Goal: Find specific page/section: Find specific page/section

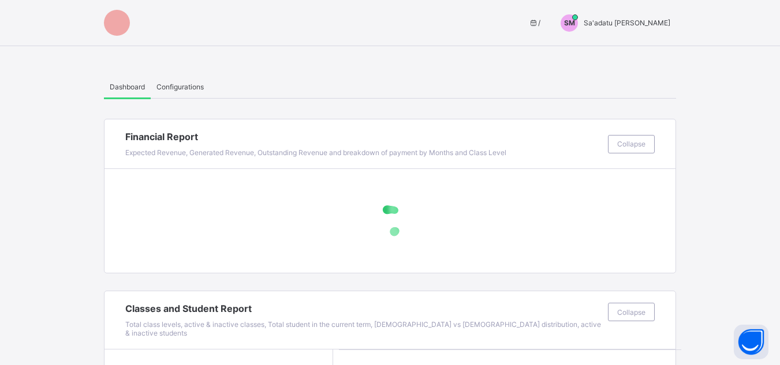
click at [654, 19] on span "Sa'adatu [PERSON_NAME]" at bounding box center [627, 22] width 87 height 9
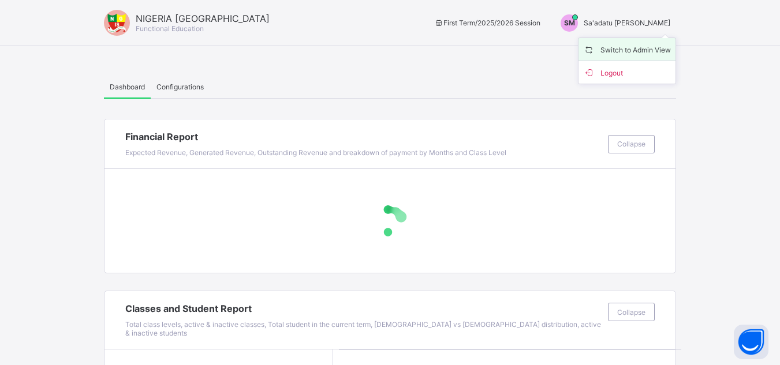
click at [655, 48] on span "Switch to Admin View" at bounding box center [627, 49] width 88 height 13
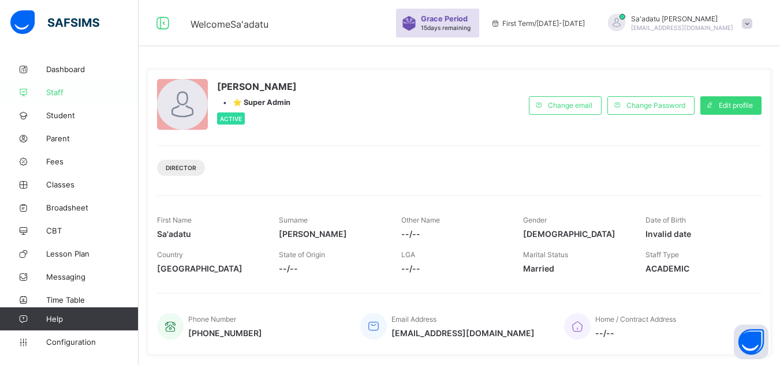
click at [54, 91] on span "Staff" at bounding box center [92, 92] width 92 height 9
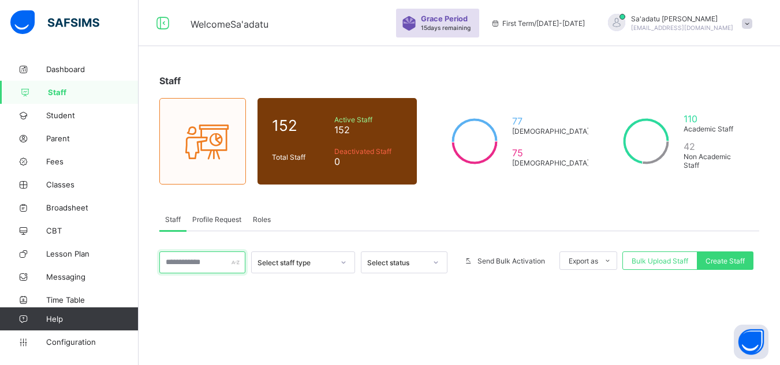
click at [201, 261] on input "text" at bounding box center [202, 263] width 86 height 22
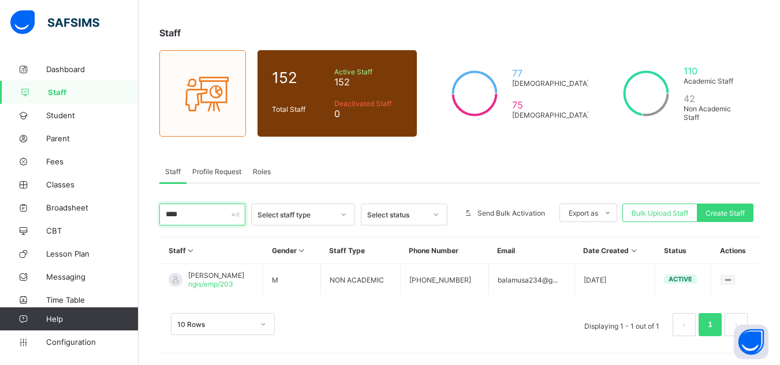
scroll to position [48, 0]
drag, startPoint x: 198, startPoint y: 218, endPoint x: 72, endPoint y: 217, distance: 126.4
click at [72, 217] on div "Welcome Sa'adatu Grace Period 15 days remaining First Term / [DATE]-[DATE] Sa'a…" at bounding box center [390, 158] width 780 height 413
type input "****"
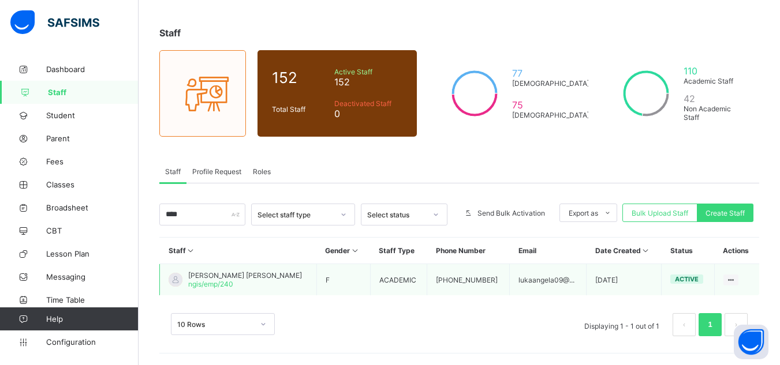
click at [211, 276] on span "[PERSON_NAME] [PERSON_NAME]" at bounding box center [245, 275] width 114 height 9
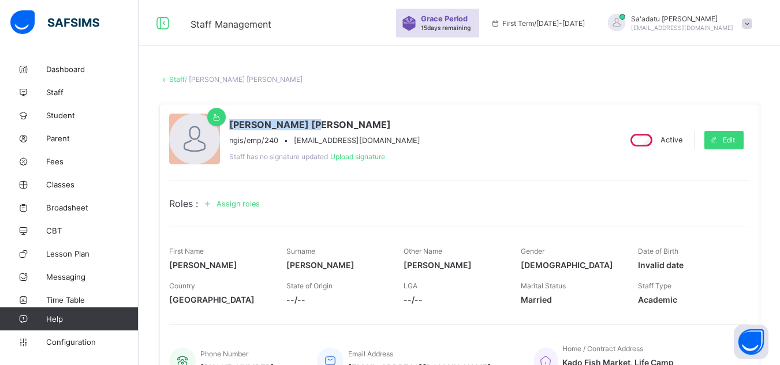
drag, startPoint x: 230, startPoint y: 122, endPoint x: 311, endPoint y: 124, distance: 80.8
click at [311, 124] on span "[PERSON_NAME] [PERSON_NAME]" at bounding box center [324, 125] width 191 height 12
copy span "[PERSON_NAME] [PERSON_NAME]"
